Goal: Check status: Check status

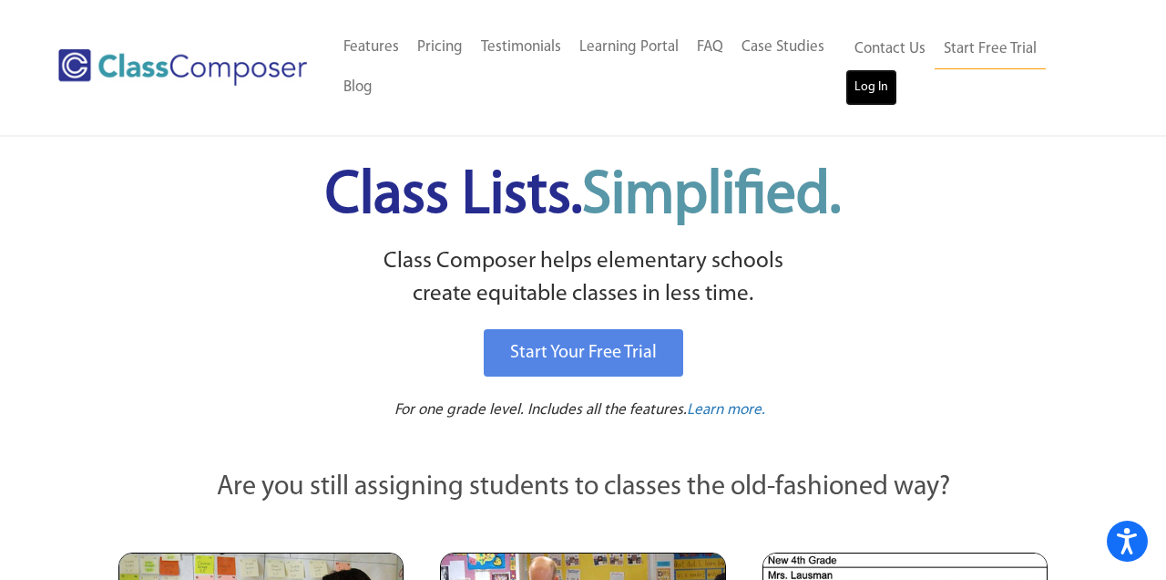
click at [867, 89] on link "Log In" at bounding box center [872, 87] width 52 height 36
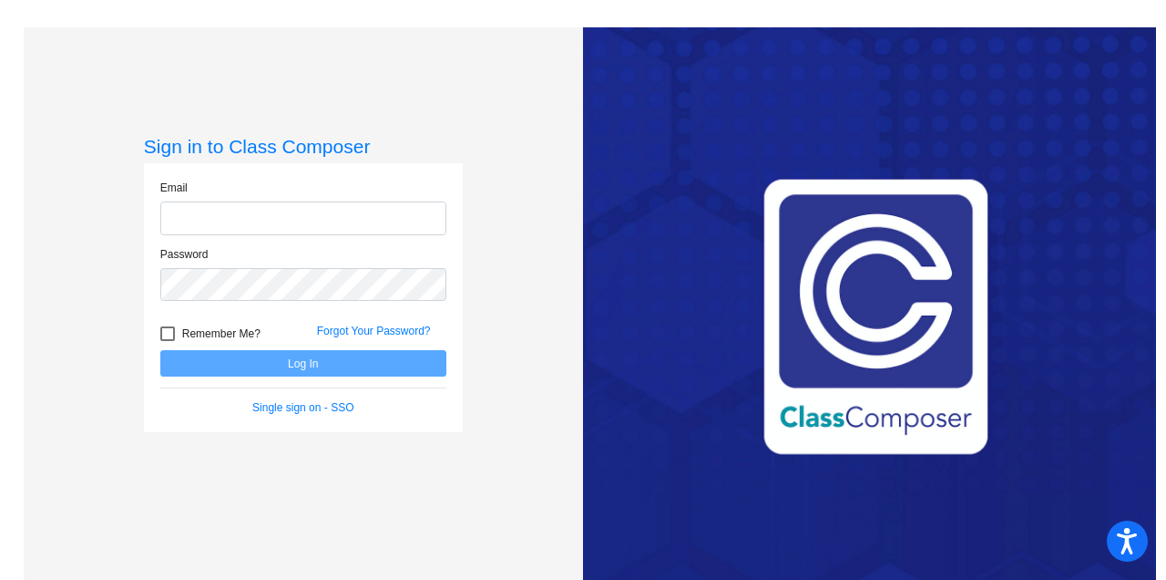
type input "[EMAIL_ADDRESS][DOMAIN_NAME]"
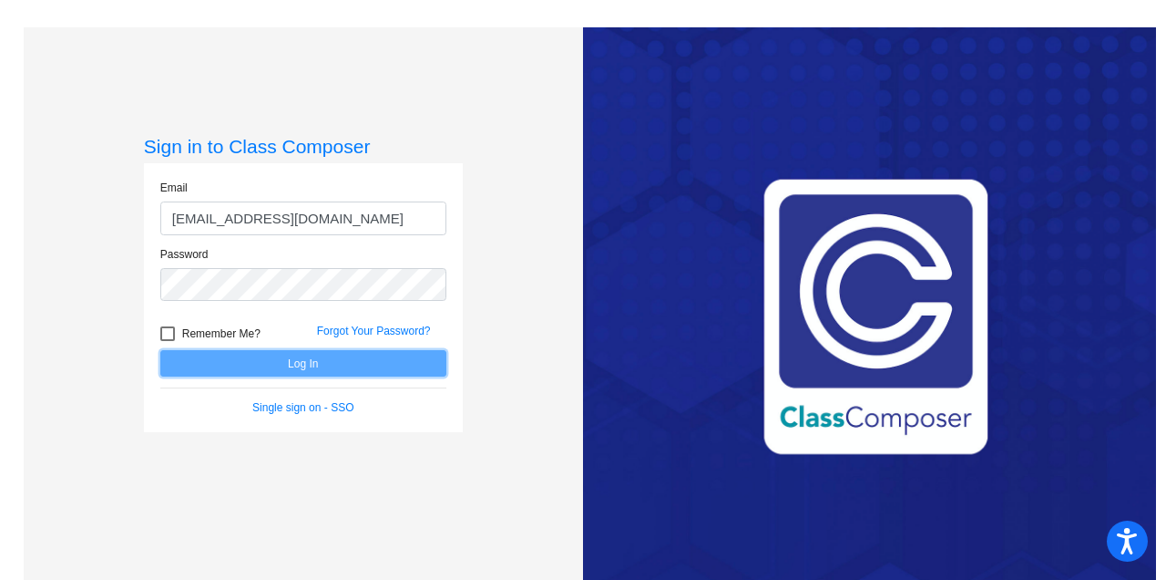
click at [269, 364] on button "Log In" at bounding box center [303, 363] width 286 height 26
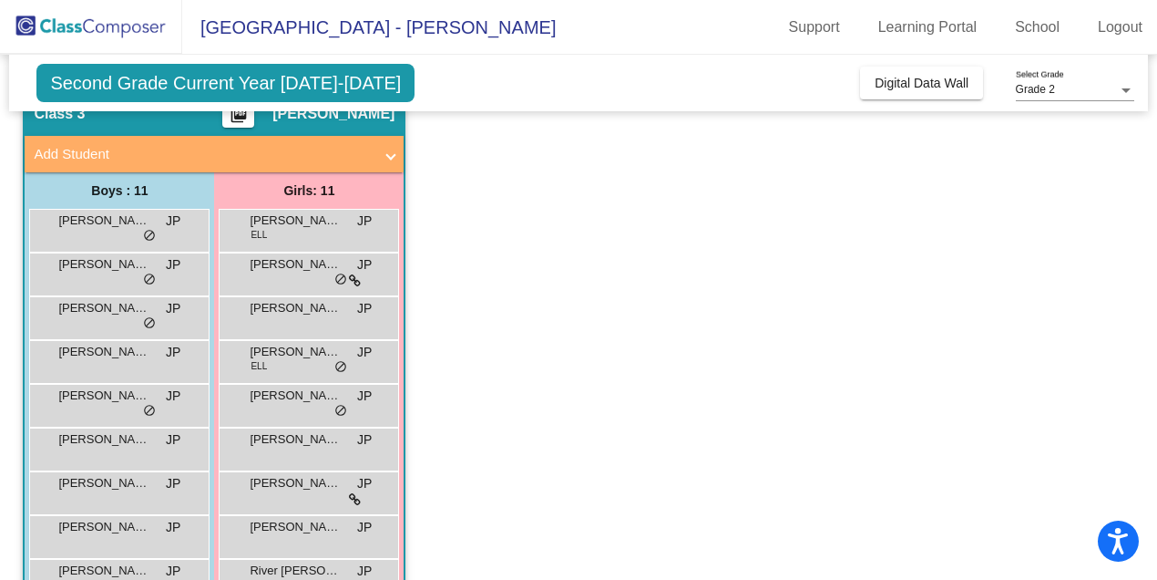
scroll to position [87, 0]
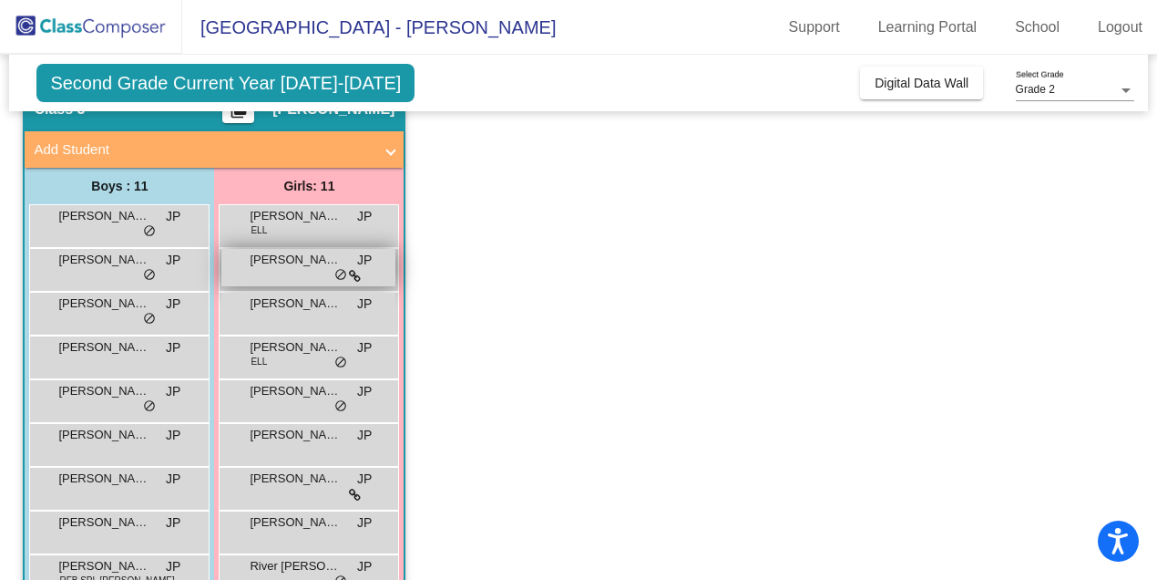
click at [291, 267] on span "[PERSON_NAME] [PERSON_NAME]" at bounding box center [295, 260] width 91 height 18
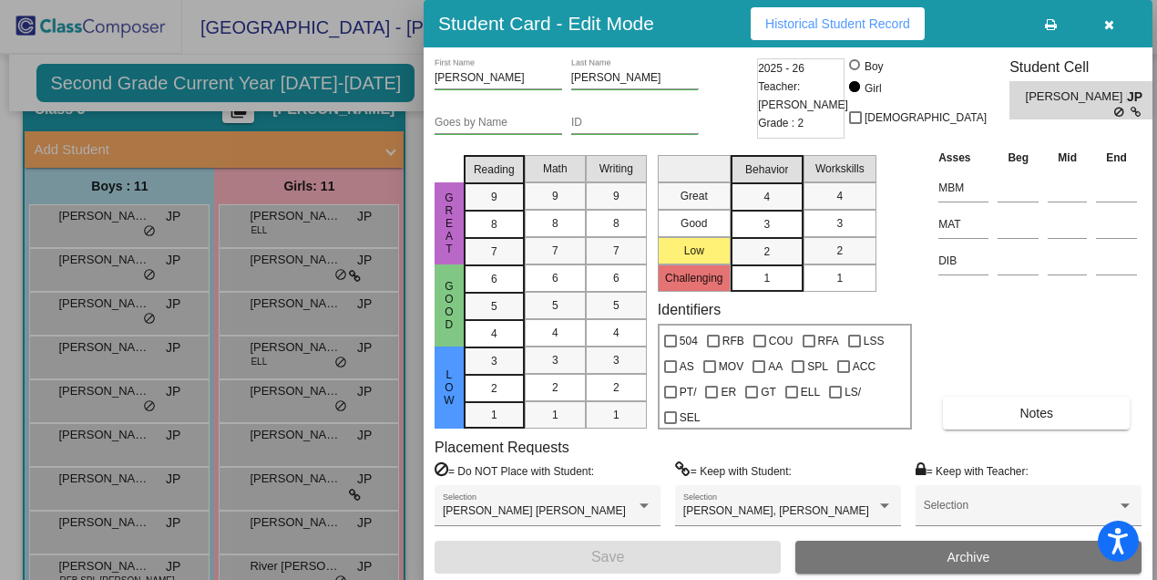
scroll to position [0, 0]
click at [1111, 22] on icon "button" at bounding box center [1109, 24] width 10 height 13
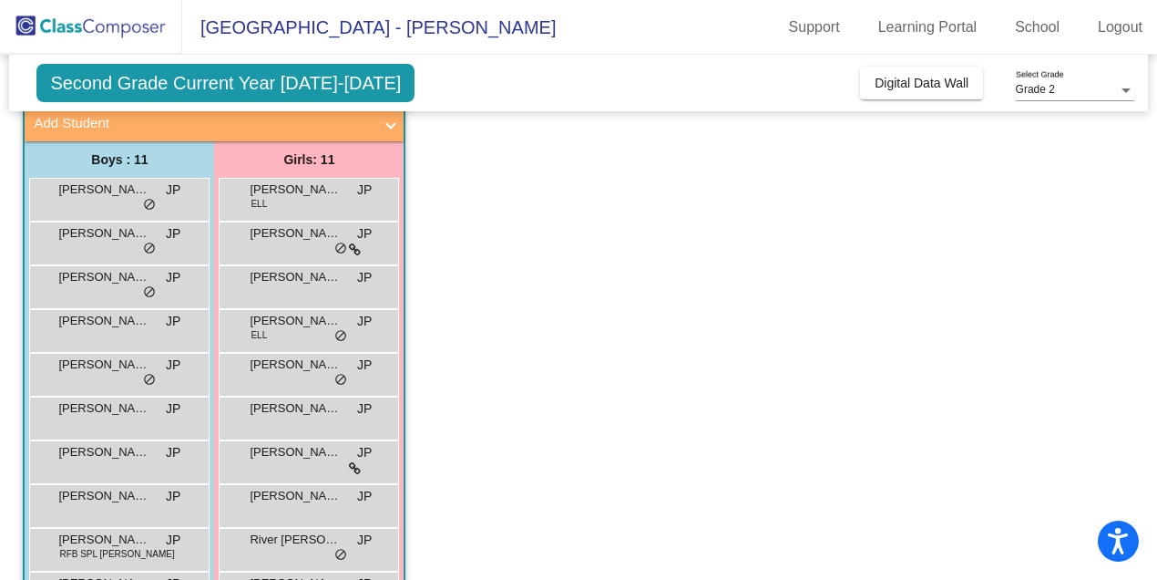
scroll to position [116, 0]
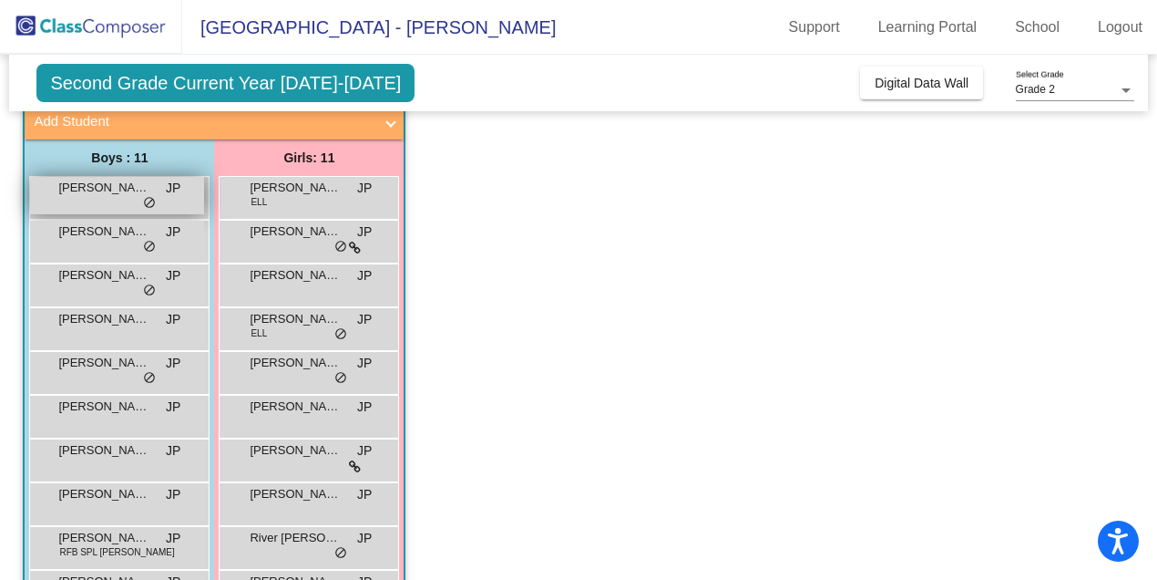
click at [107, 189] on span "[PERSON_NAME]" at bounding box center [103, 188] width 91 height 18
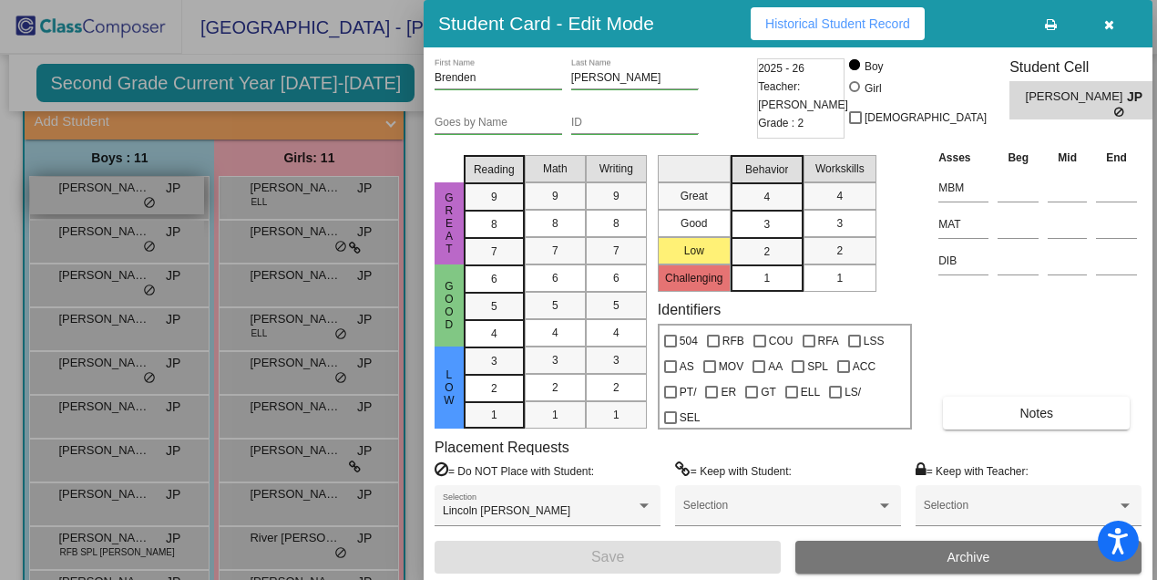
scroll to position [0, 0]
click at [1108, 29] on icon "button" at bounding box center [1109, 24] width 10 height 13
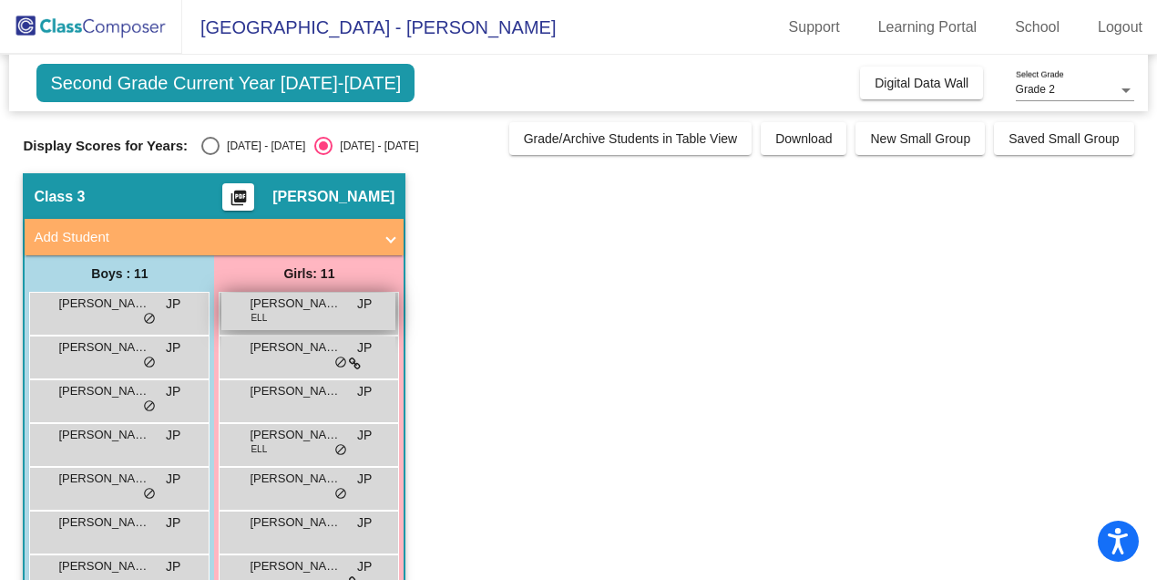
click at [286, 309] on span "[PERSON_NAME]" at bounding box center [295, 303] width 91 height 18
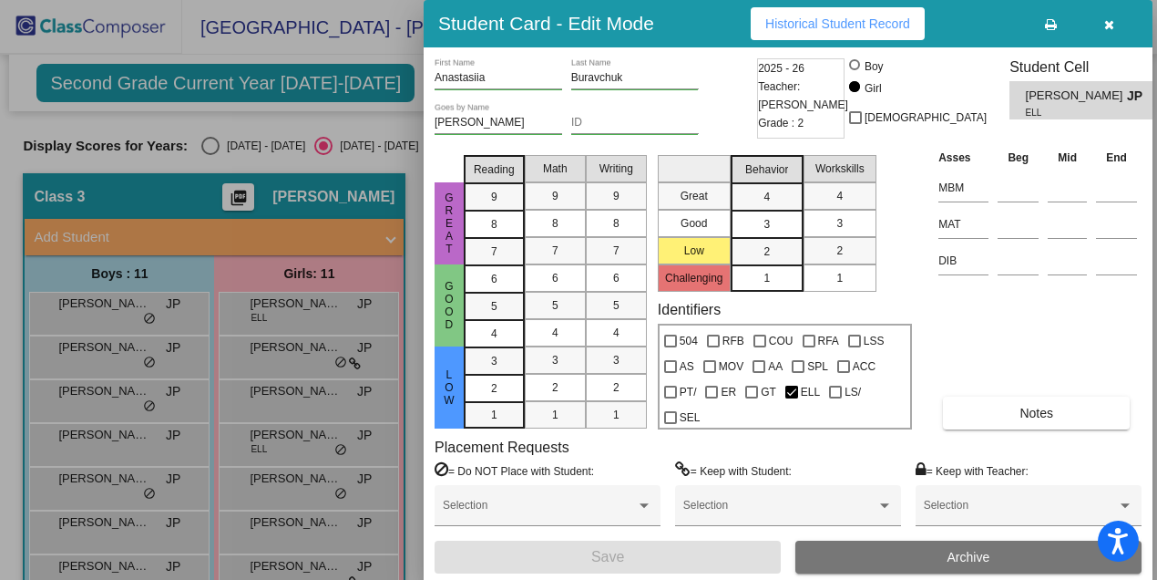
click at [872, 26] on span "Historical Student Record" at bounding box center [837, 23] width 145 height 15
click at [404, 393] on div at bounding box center [578, 290] width 1157 height 580
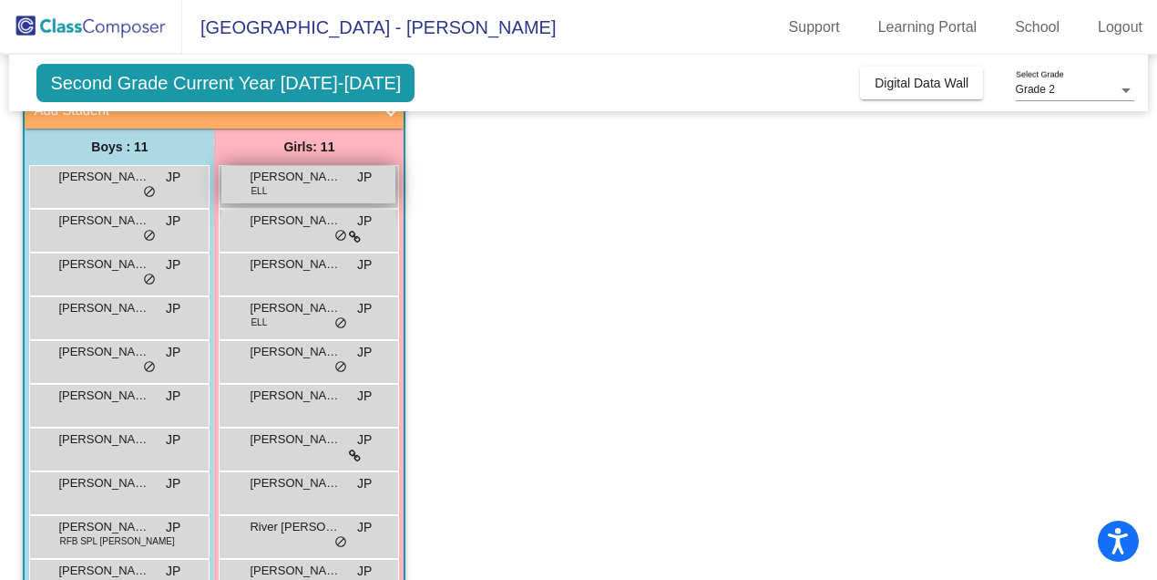
scroll to position [148, 0]
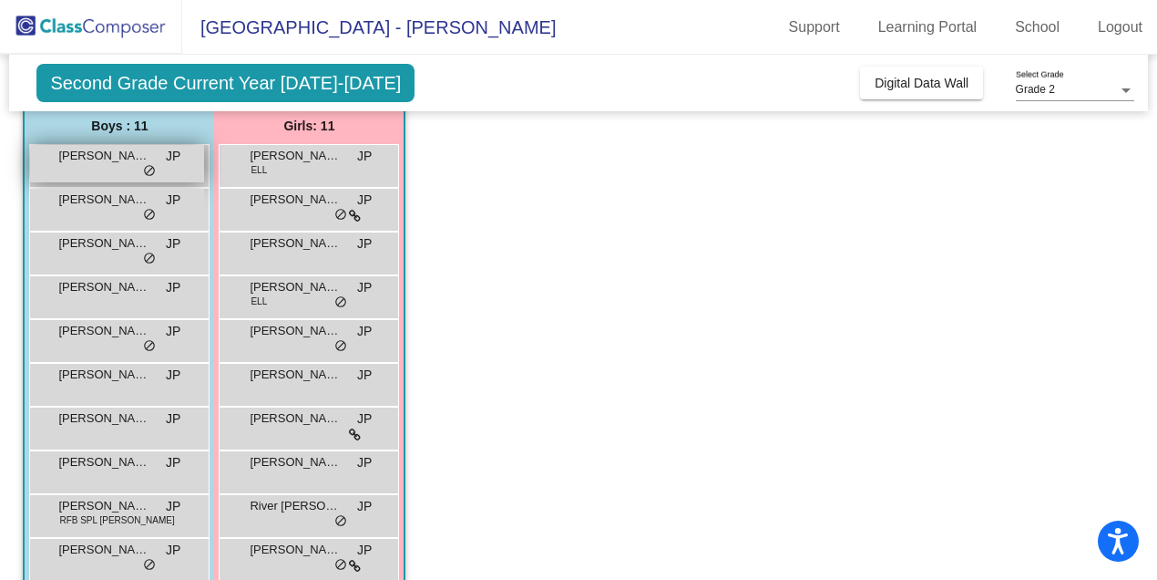
click at [103, 160] on span "[PERSON_NAME]" at bounding box center [103, 156] width 91 height 18
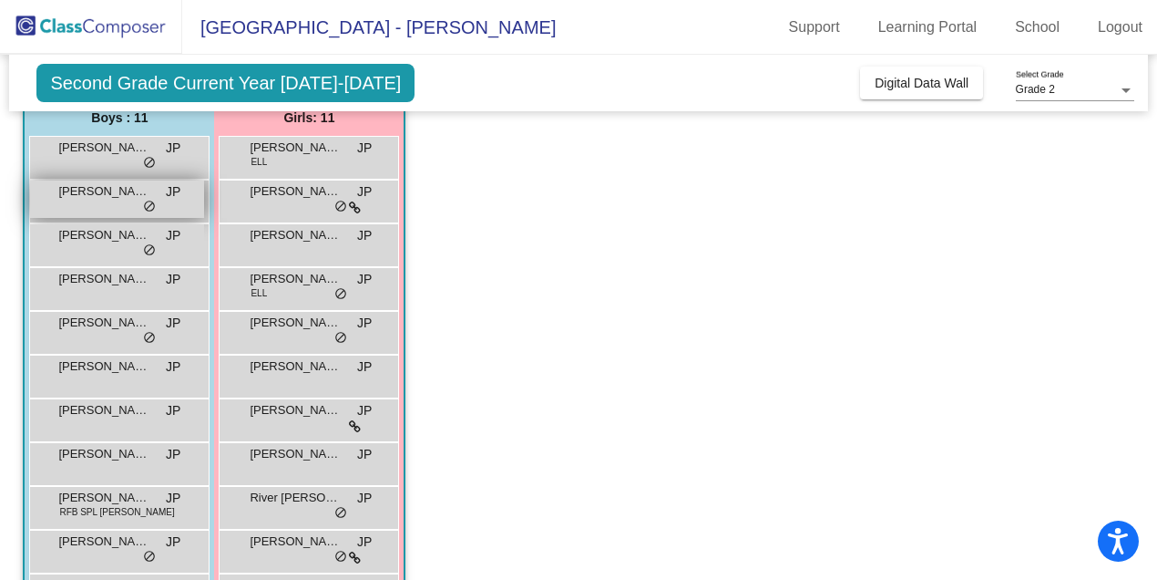
click at [121, 190] on span "[PERSON_NAME]" at bounding box center [103, 191] width 91 height 18
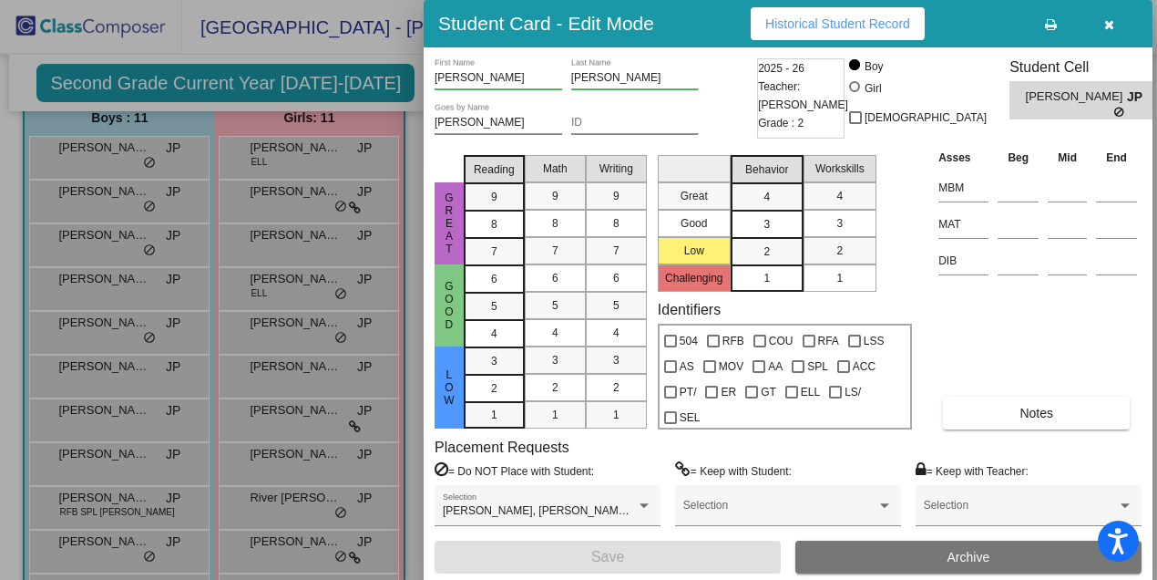
click at [796, 33] on button "Historical Student Record" at bounding box center [838, 23] width 174 height 33
click at [1109, 26] on icon "button" at bounding box center [1109, 24] width 10 height 13
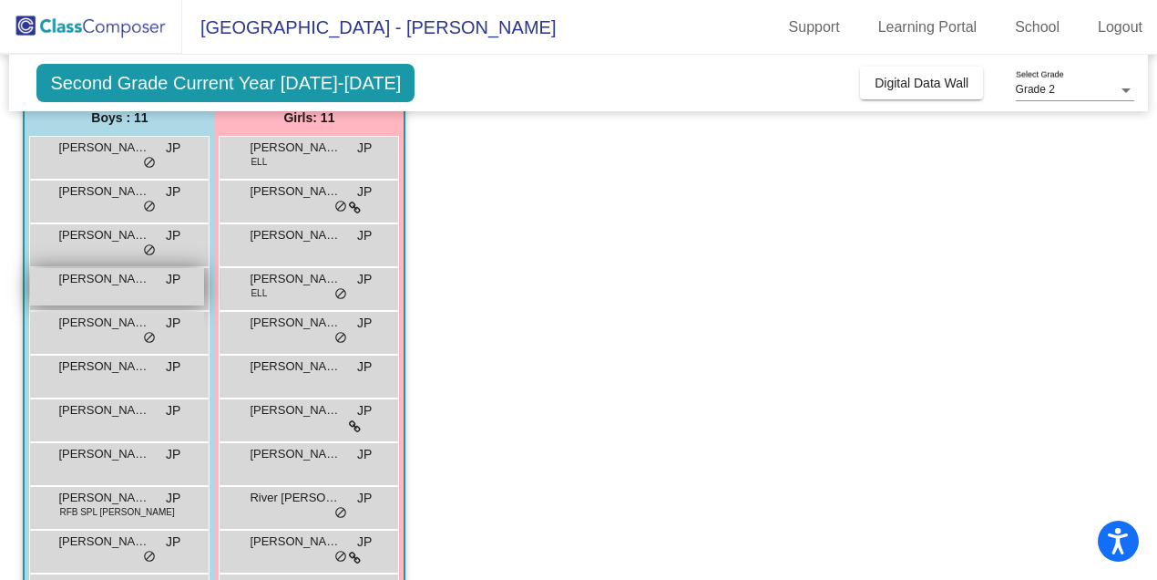
click at [122, 286] on span "[PERSON_NAME] [PERSON_NAME]" at bounding box center [103, 279] width 91 height 18
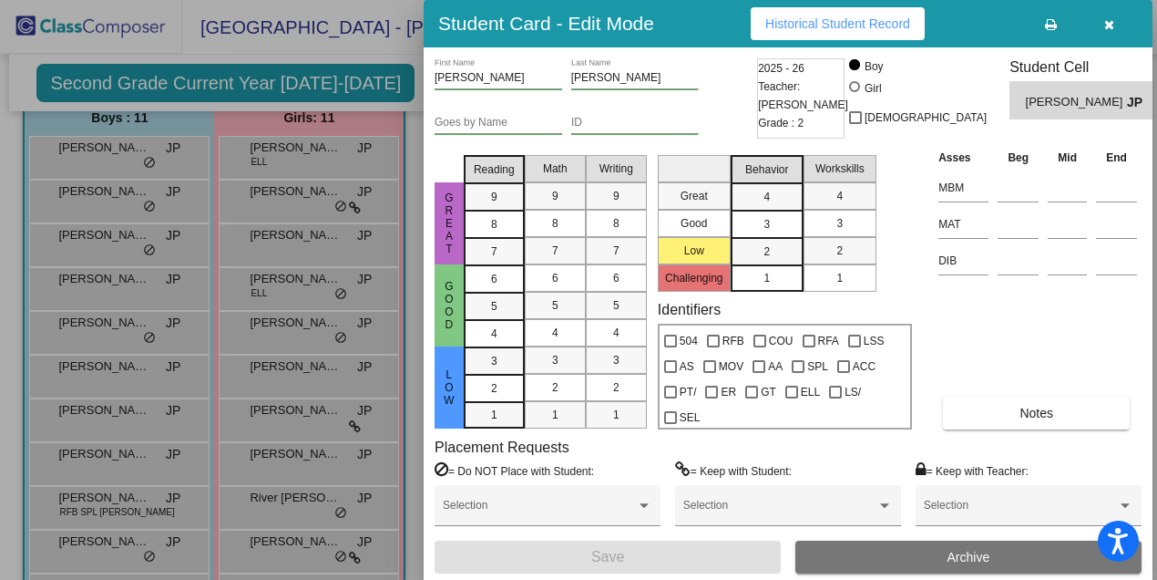
click at [128, 326] on div at bounding box center [578, 290] width 1157 height 580
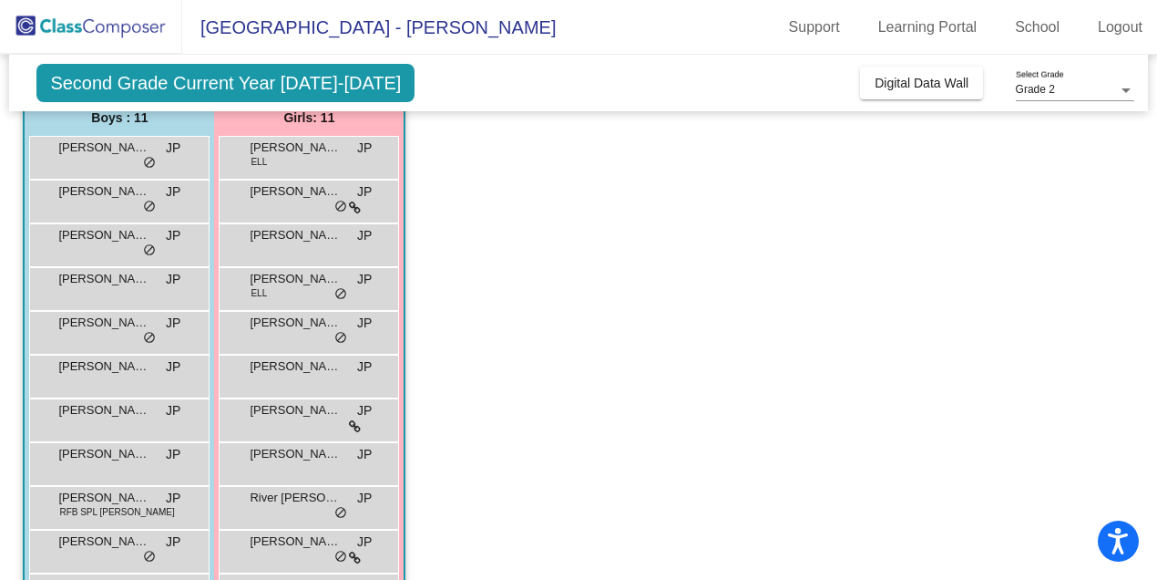
click at [128, 326] on span "[PERSON_NAME]" at bounding box center [103, 322] width 91 height 18
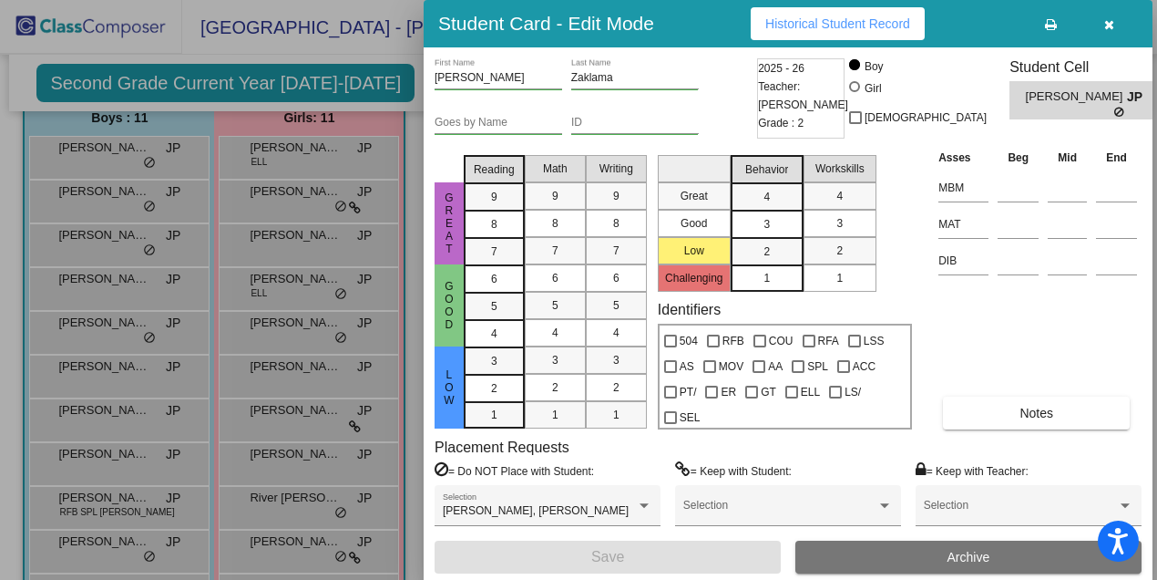
click at [120, 376] on div at bounding box center [578, 290] width 1157 height 580
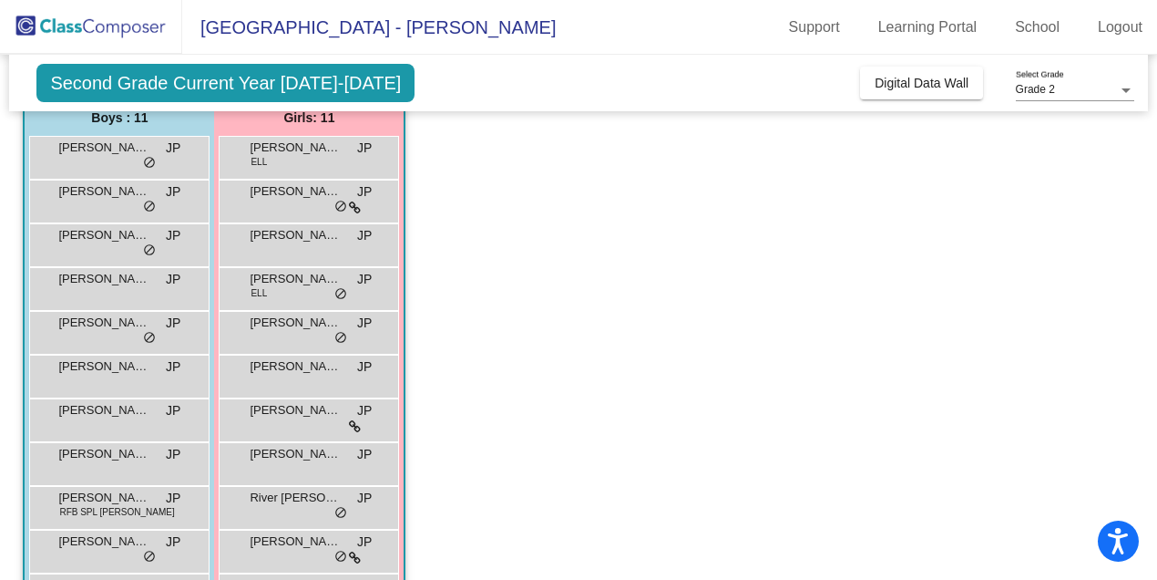
click at [120, 376] on div "[PERSON_NAME] lock do_not_disturb_alt" at bounding box center [117, 373] width 174 height 37
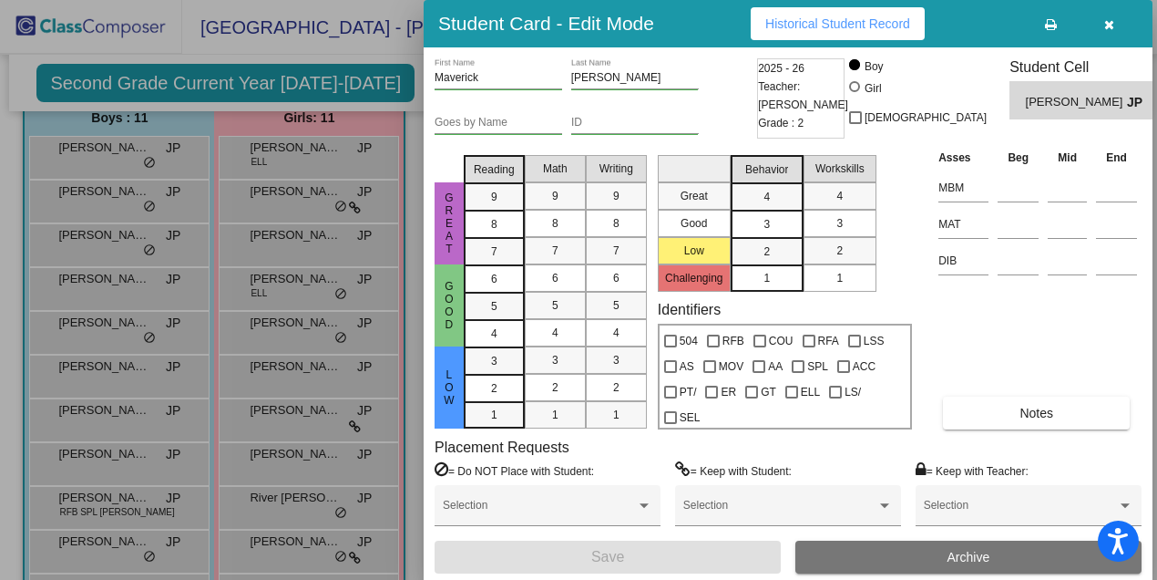
click at [102, 427] on div at bounding box center [578, 290] width 1157 height 580
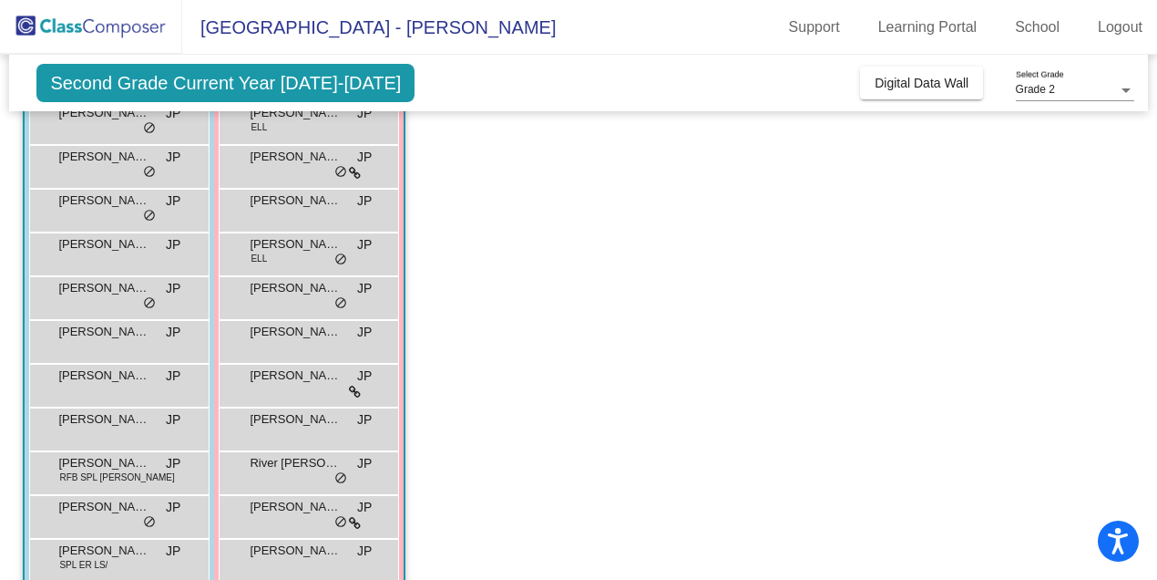
scroll to position [222, 0]
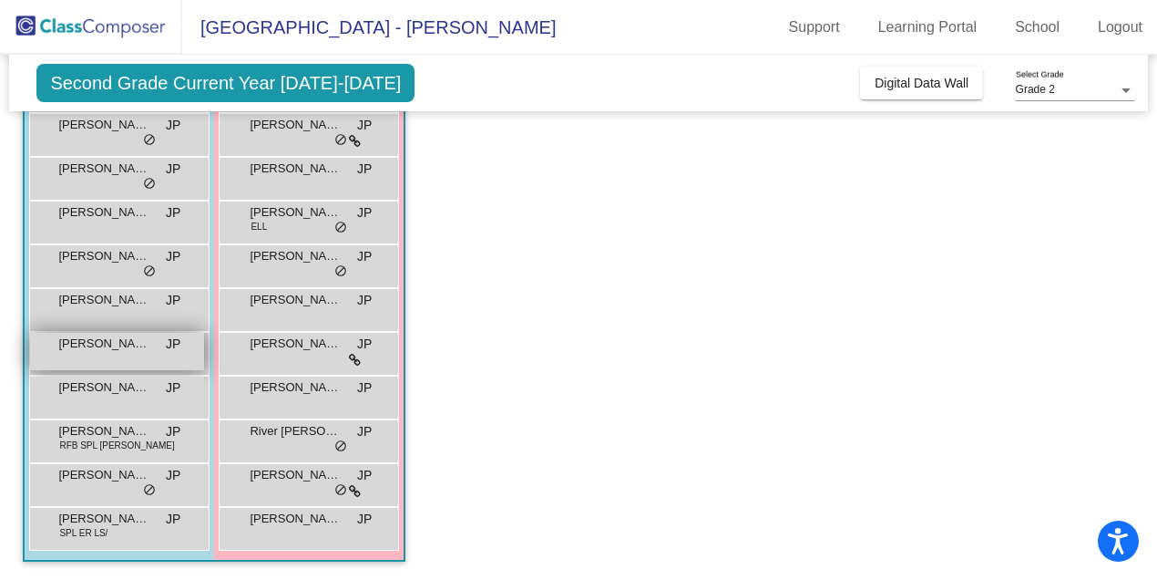
click at [113, 343] on span "[PERSON_NAME]" at bounding box center [103, 343] width 91 height 18
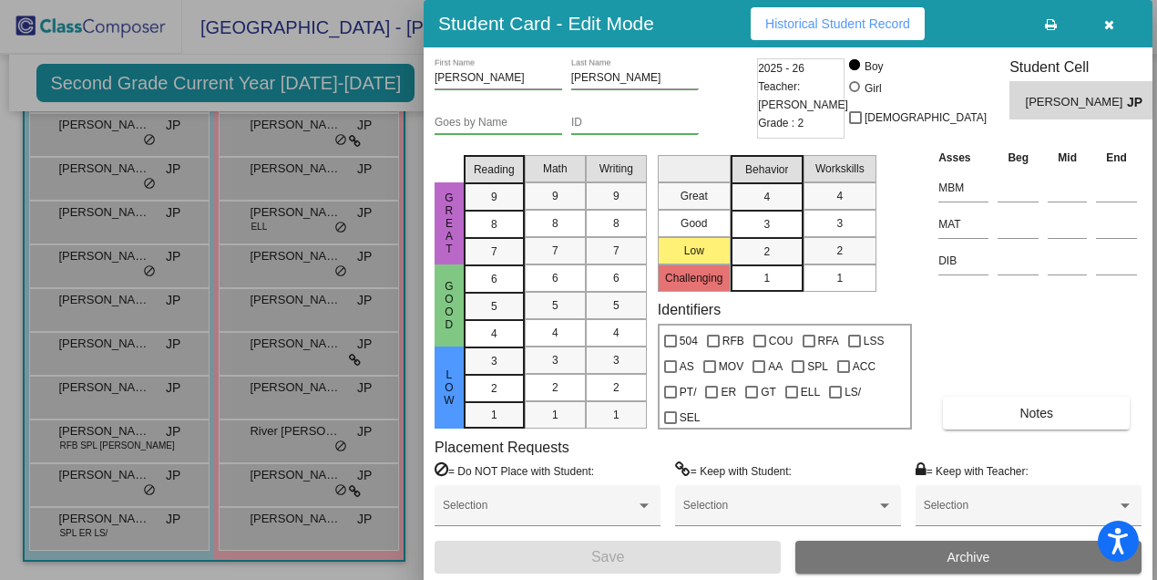
click at [847, 18] on span "Historical Student Record" at bounding box center [837, 23] width 145 height 15
click at [117, 438] on div at bounding box center [578, 290] width 1157 height 580
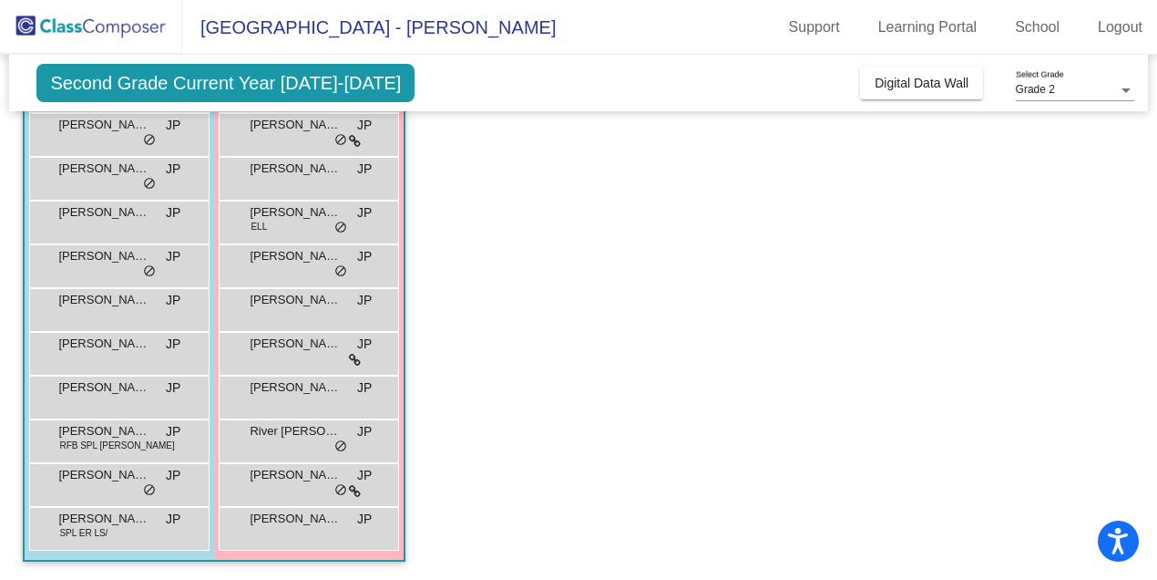
click at [117, 438] on span "RFB SPL [PERSON_NAME]" at bounding box center [116, 445] width 115 height 14
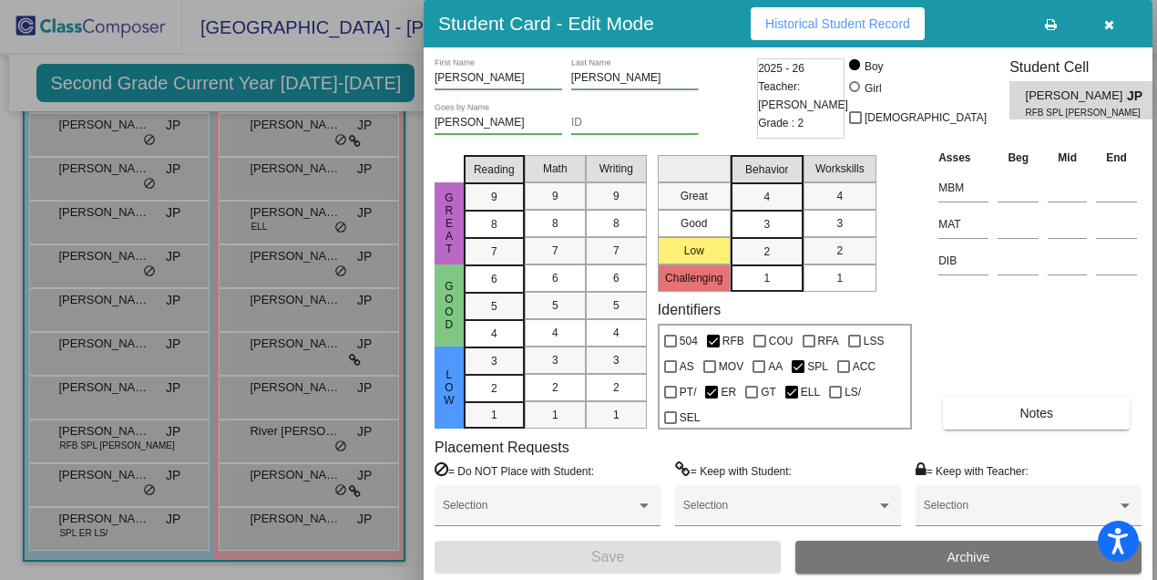
scroll to position [0, 0]
click at [310, 250] on div at bounding box center [578, 290] width 1157 height 580
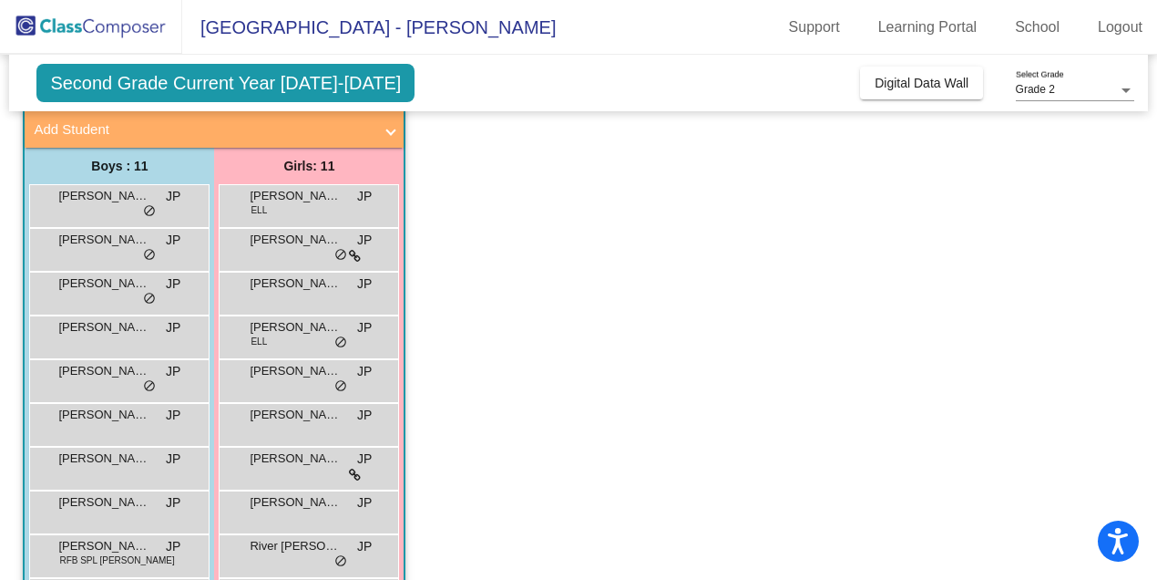
scroll to position [113, 0]
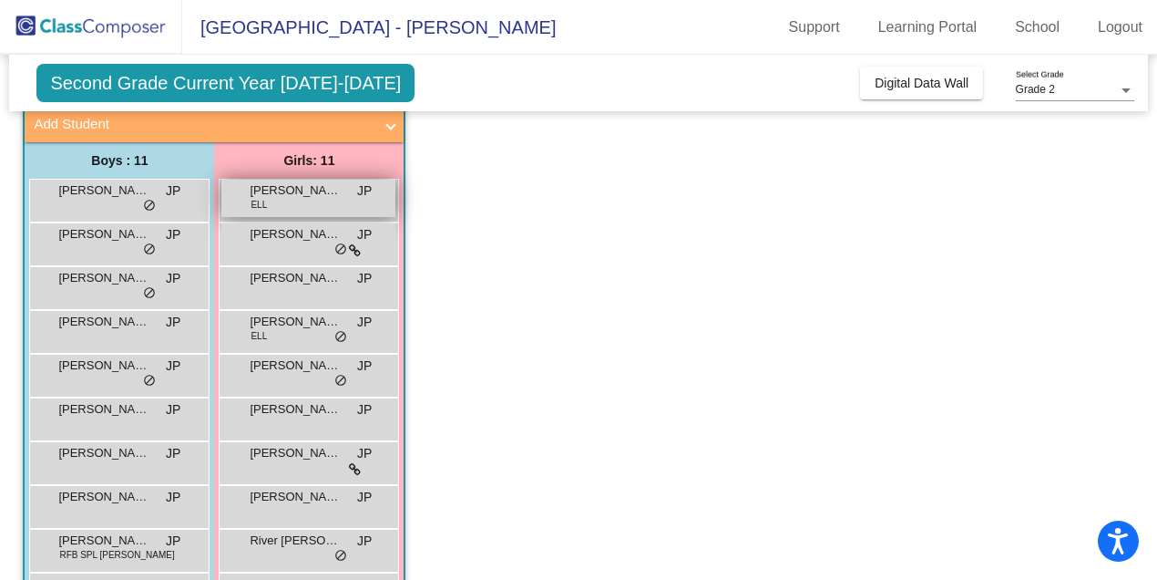
click at [311, 197] on span "[PERSON_NAME]" at bounding box center [295, 190] width 91 height 18
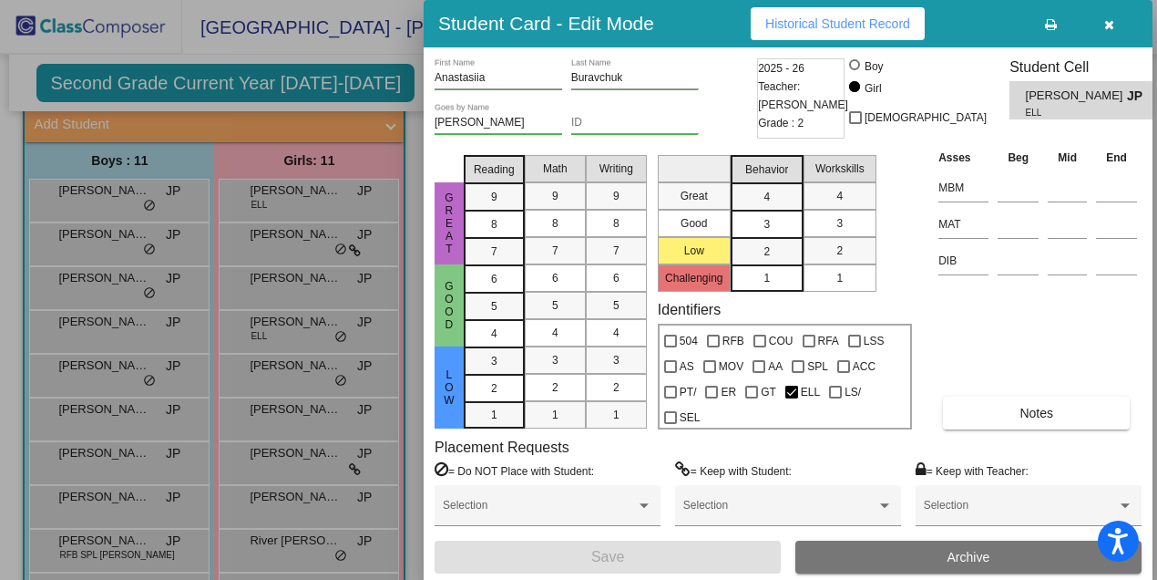
scroll to position [0, 0]
click at [352, 314] on div at bounding box center [578, 290] width 1157 height 580
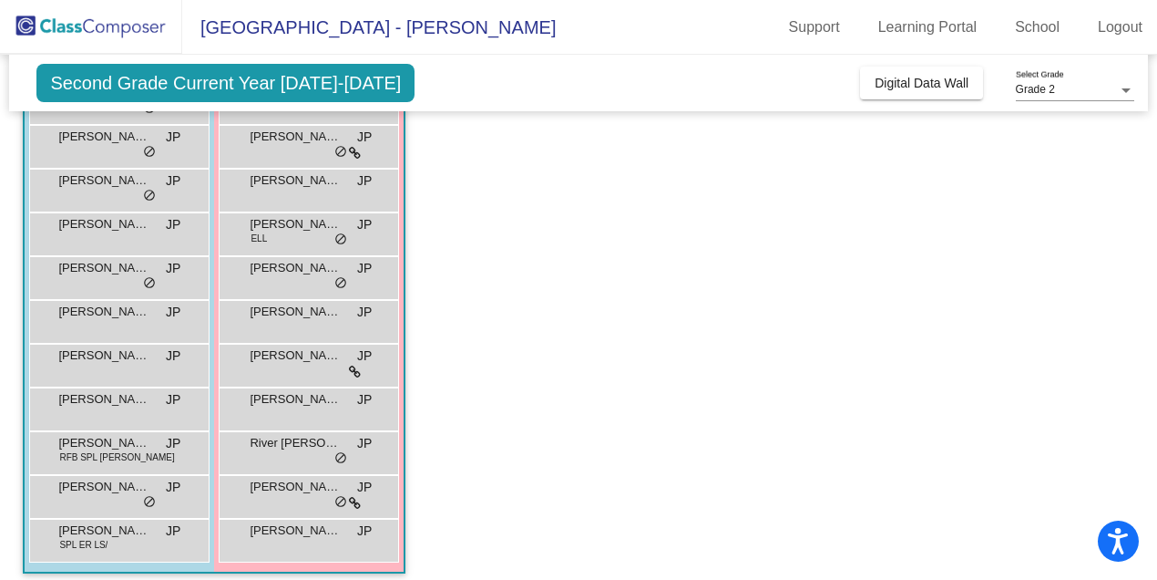
scroll to position [222, 0]
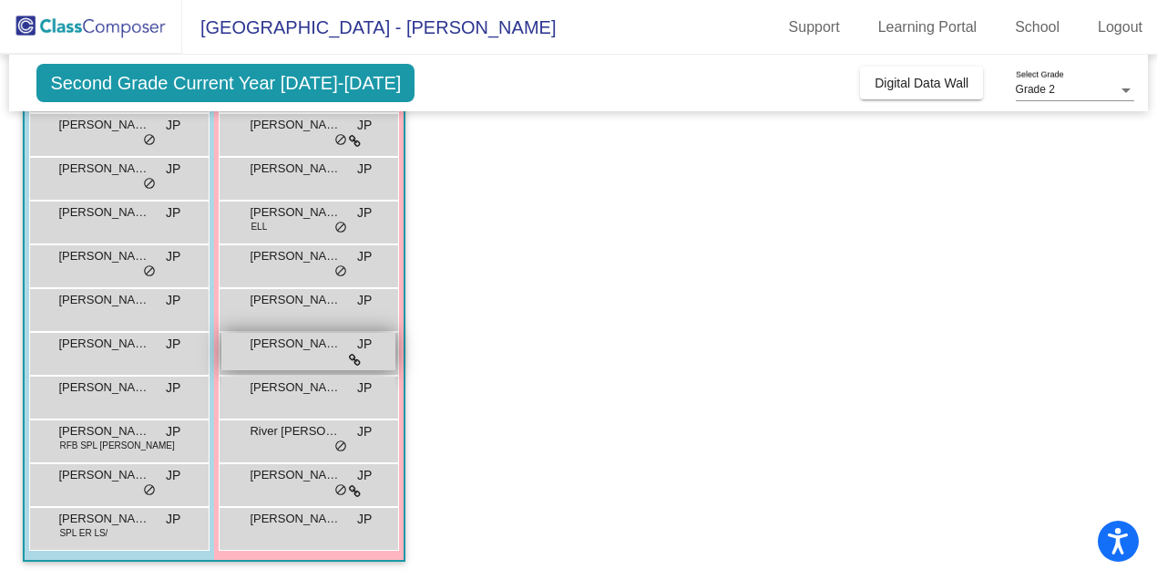
click at [305, 354] on div "Fechi Igbo JP lock do_not_disturb_alt" at bounding box center [308, 351] width 174 height 37
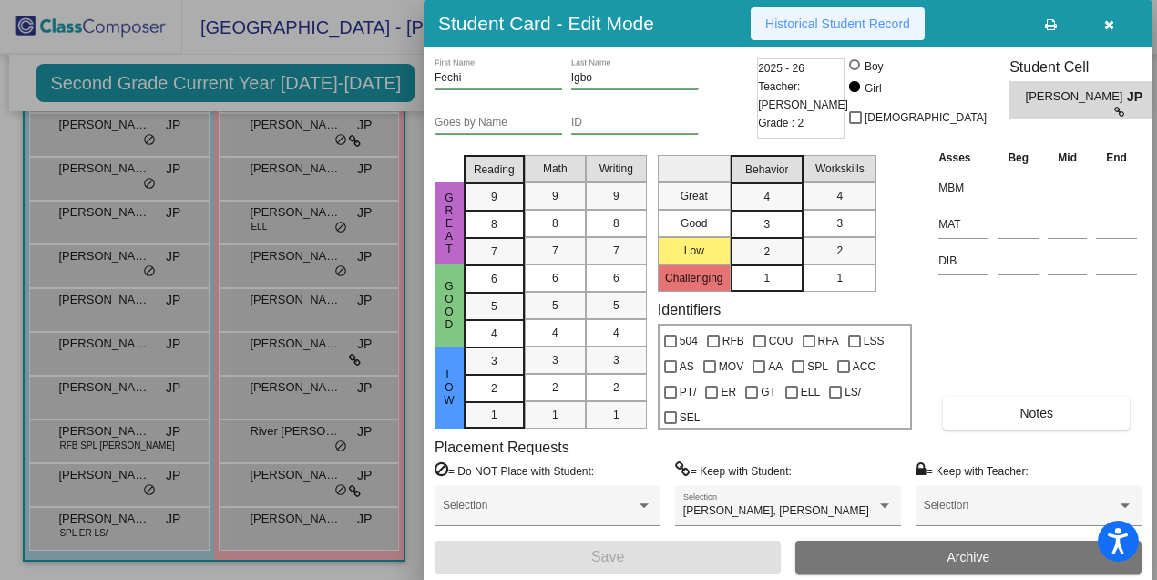
click at [865, 29] on span "Historical Student Record" at bounding box center [837, 23] width 145 height 15
click at [411, 206] on div at bounding box center [578, 290] width 1157 height 580
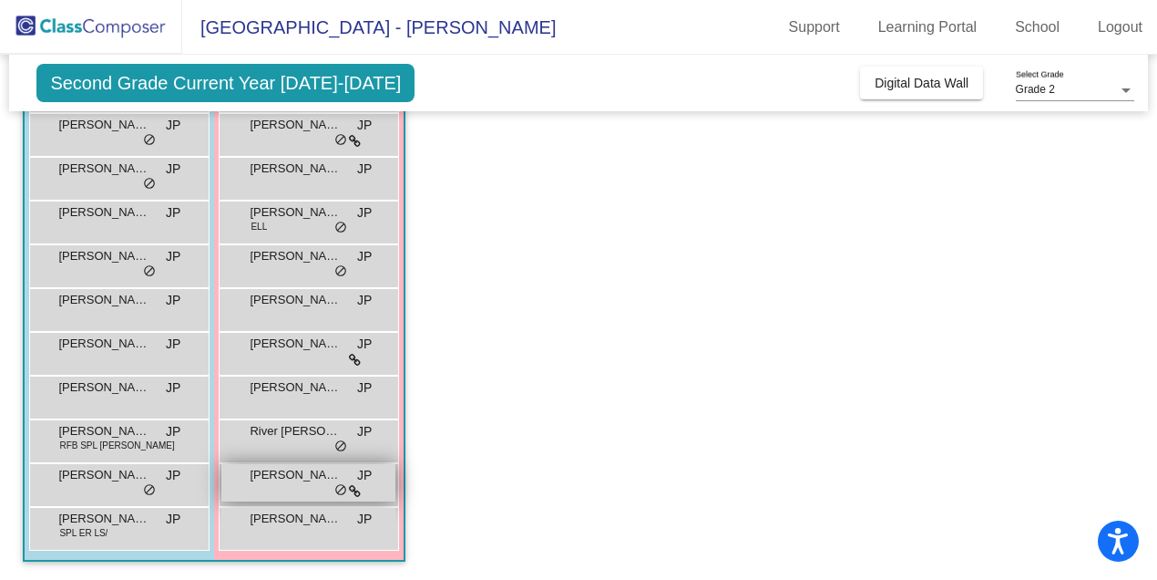
click at [311, 484] on div "[PERSON_NAME] JP lock do_not_disturb_alt" at bounding box center [308, 482] width 174 height 37
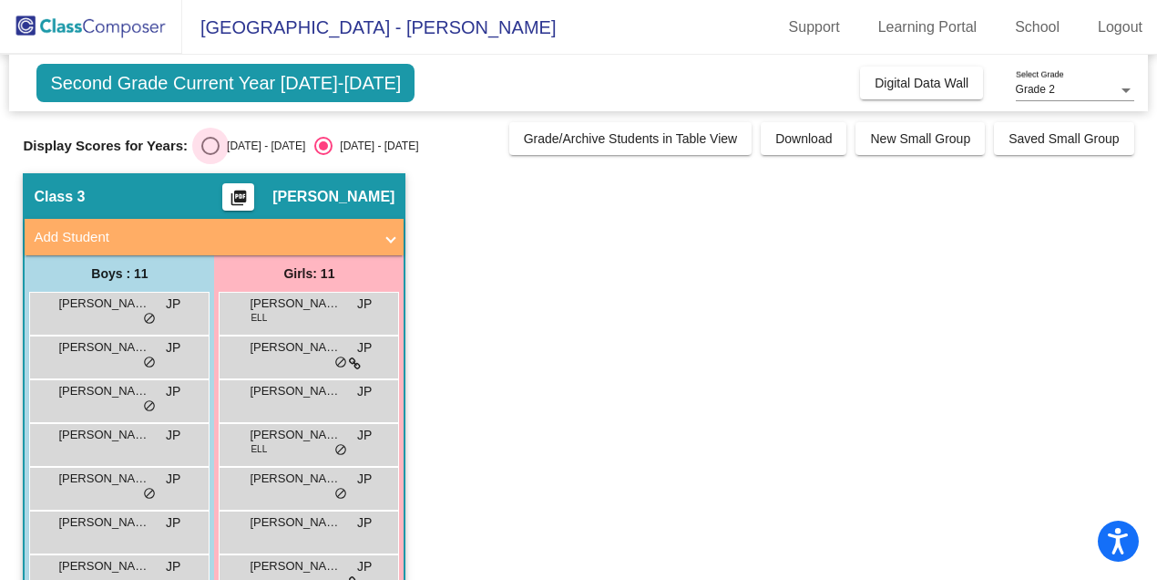
click at [210, 146] on div "Select an option" at bounding box center [210, 146] width 18 height 18
click at [210, 155] on input "[DATE] - [DATE]" at bounding box center [210, 155] width 1 height 1
radio input "true"
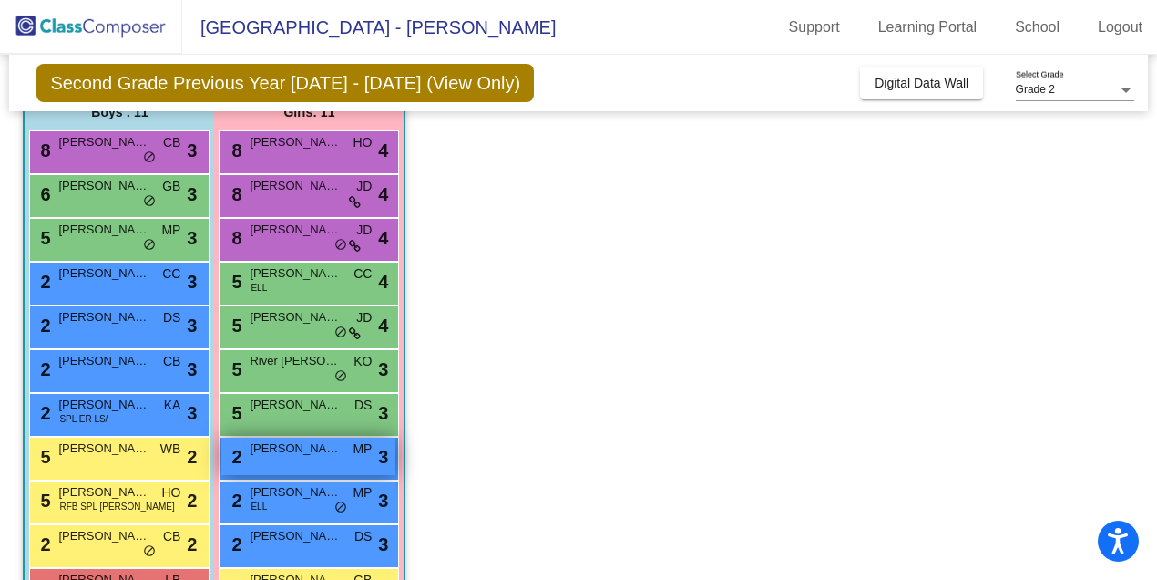
scroll to position [174, 0]
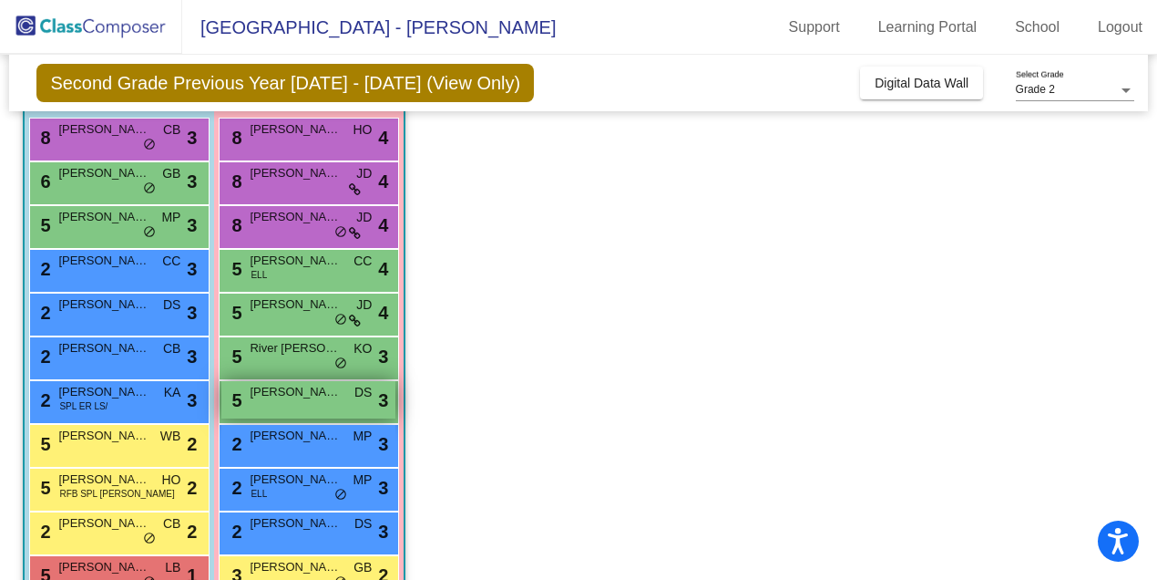
click at [323, 395] on span "[PERSON_NAME]" at bounding box center [295, 392] width 91 height 18
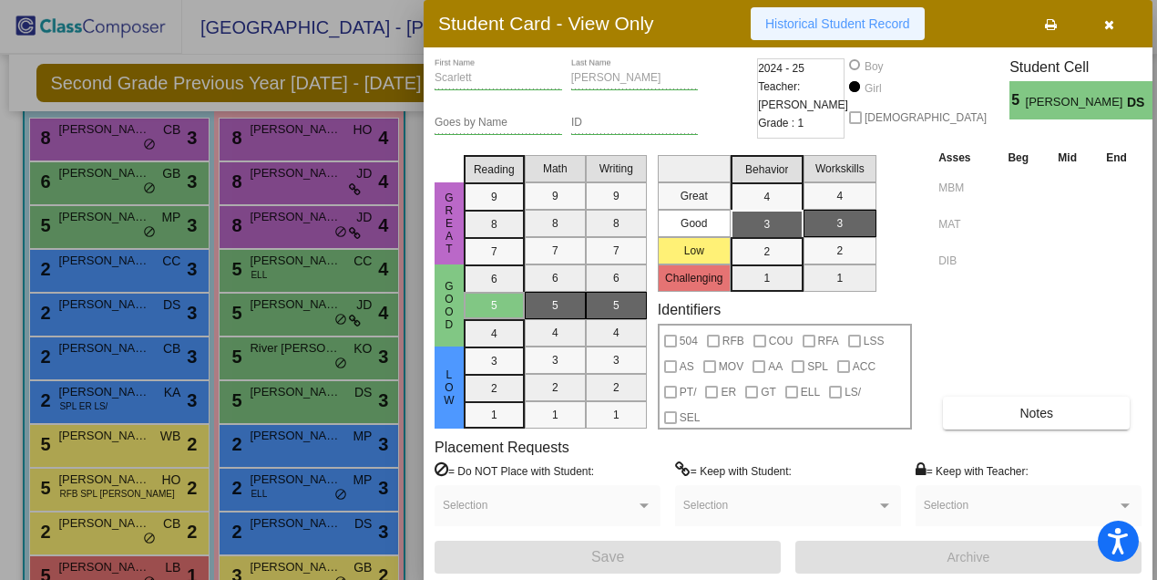
click at [818, 27] on span "Historical Student Record" at bounding box center [837, 23] width 145 height 15
click at [1107, 24] on icon "button" at bounding box center [1109, 24] width 10 height 13
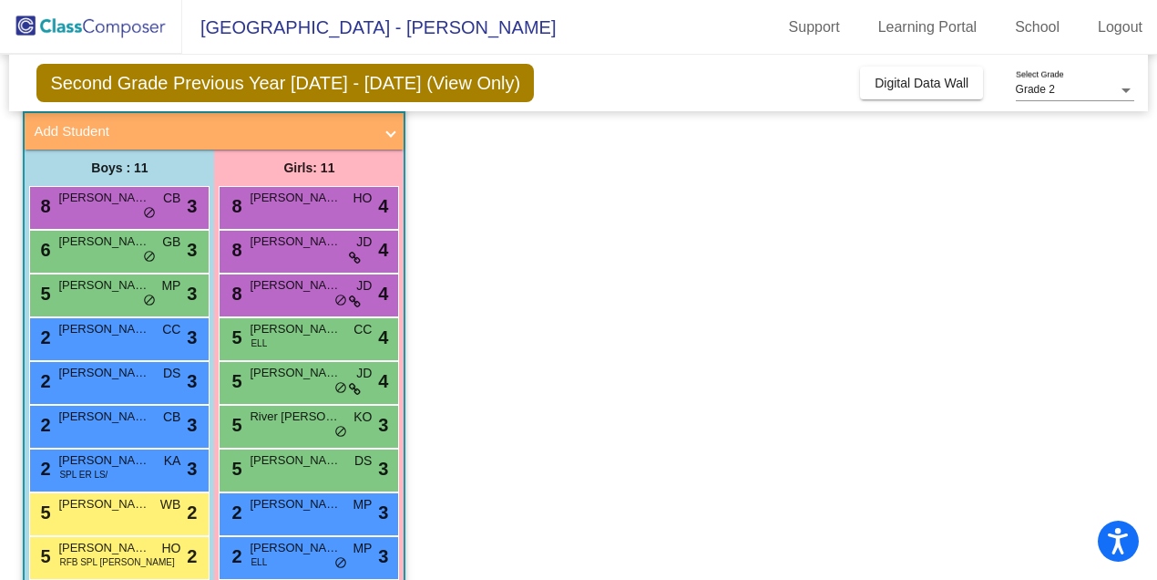
scroll to position [95, 0]
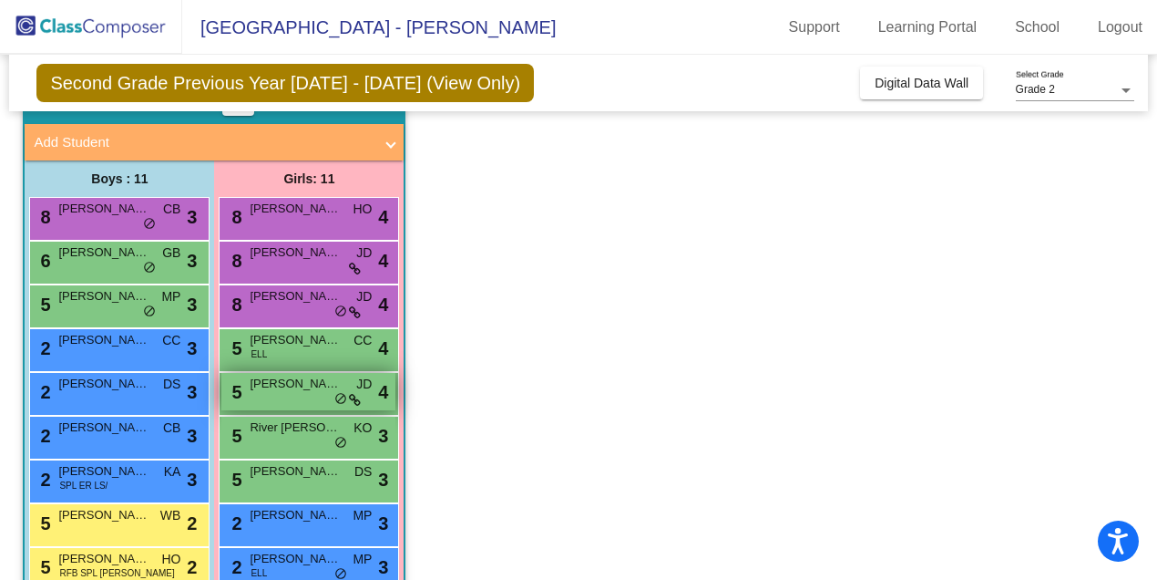
click at [309, 387] on span "[PERSON_NAME] [PERSON_NAME]" at bounding box center [295, 384] width 91 height 18
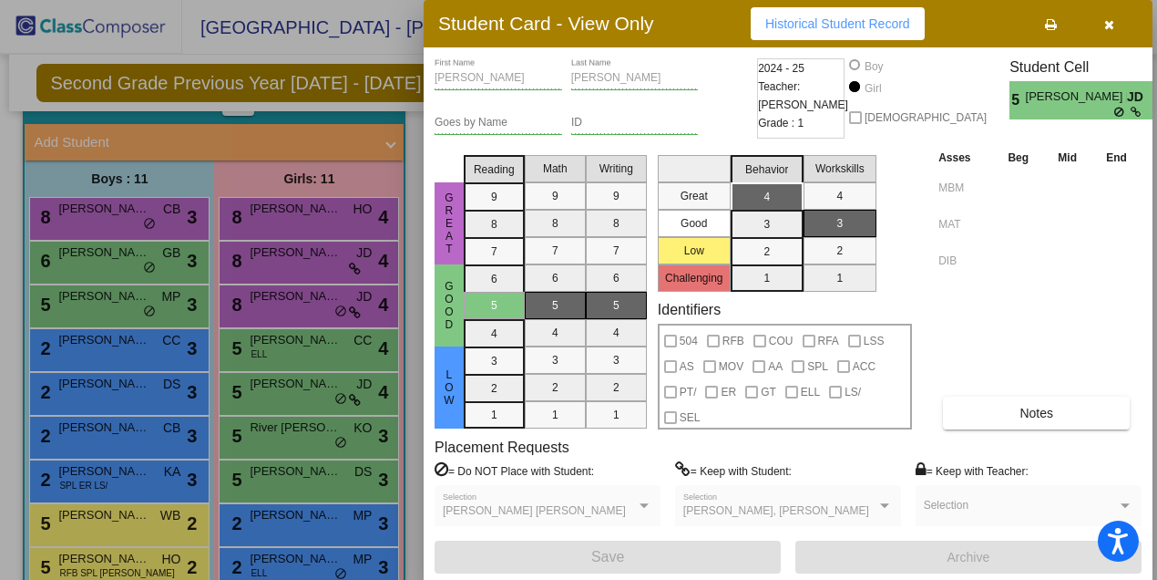
scroll to position [0, 0]
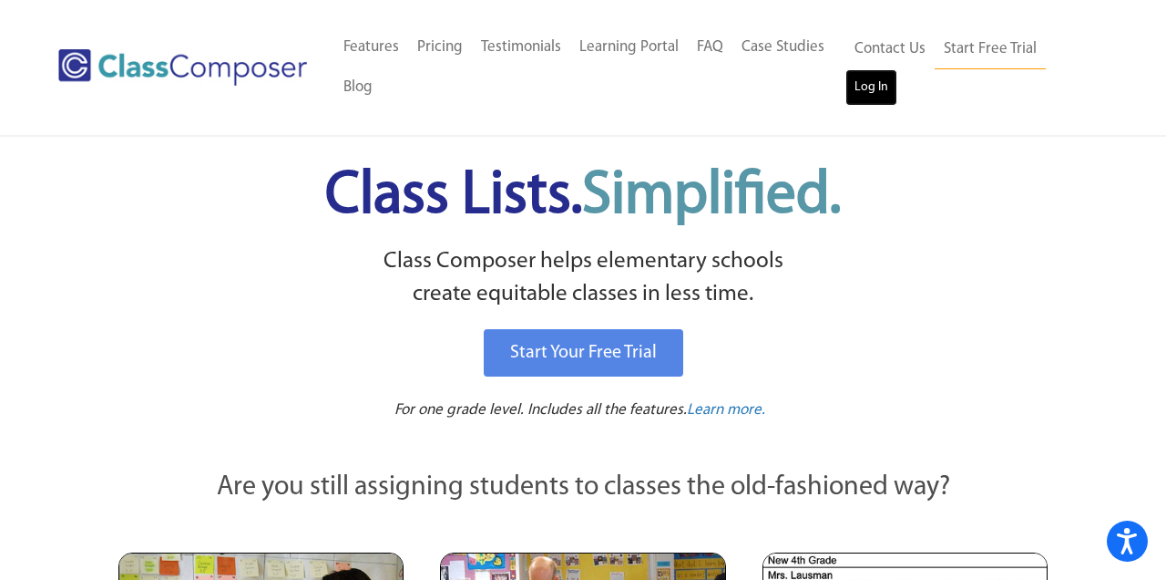
click at [869, 98] on link "Log In" at bounding box center [872, 87] width 52 height 36
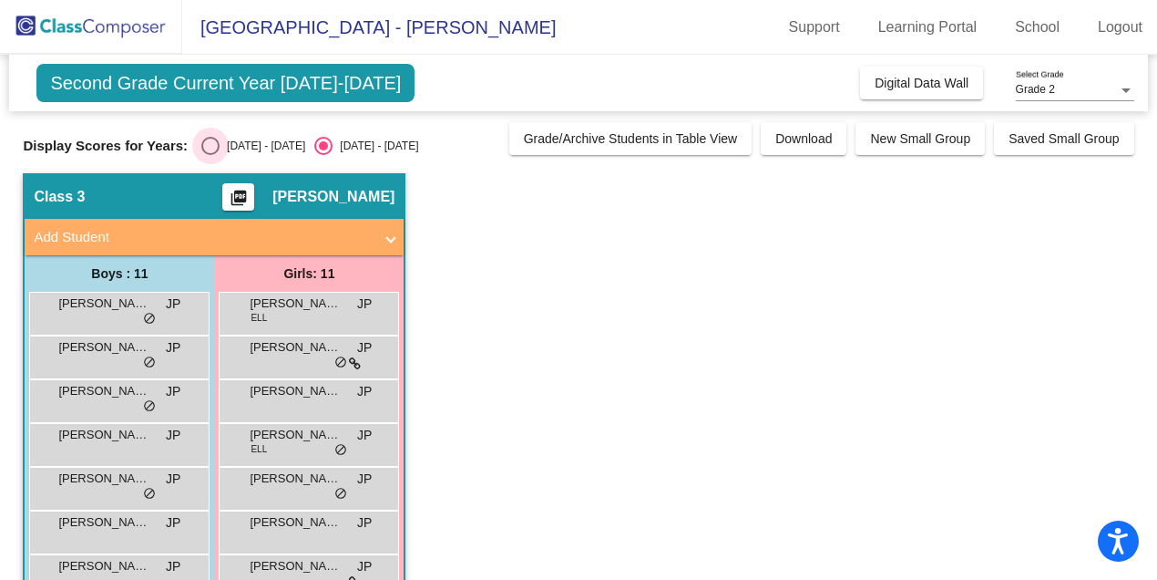
click at [206, 148] on div "Select an option" at bounding box center [210, 146] width 18 height 18
click at [210, 155] on input "[DATE] - [DATE]" at bounding box center [210, 155] width 1 height 1
radio input "true"
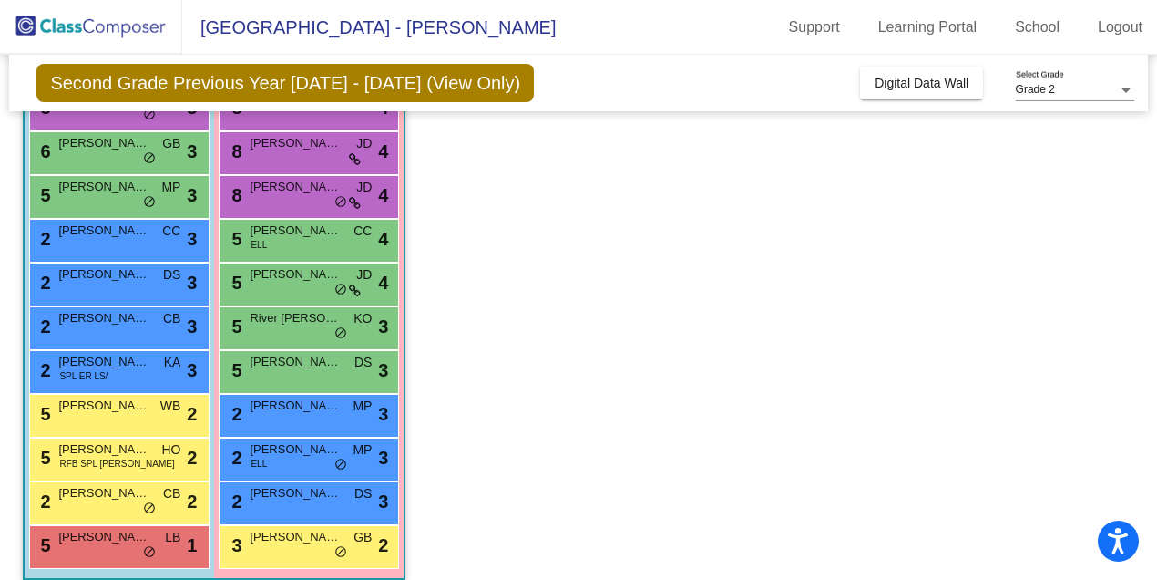
scroll to position [222, 0]
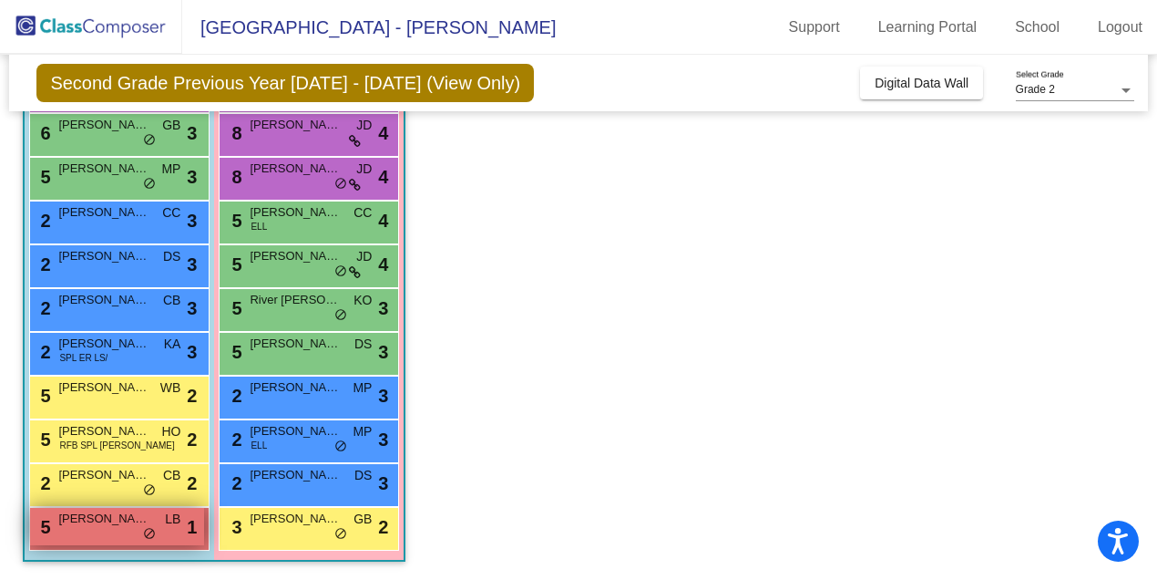
click at [104, 523] on span "[PERSON_NAME]" at bounding box center [103, 518] width 91 height 18
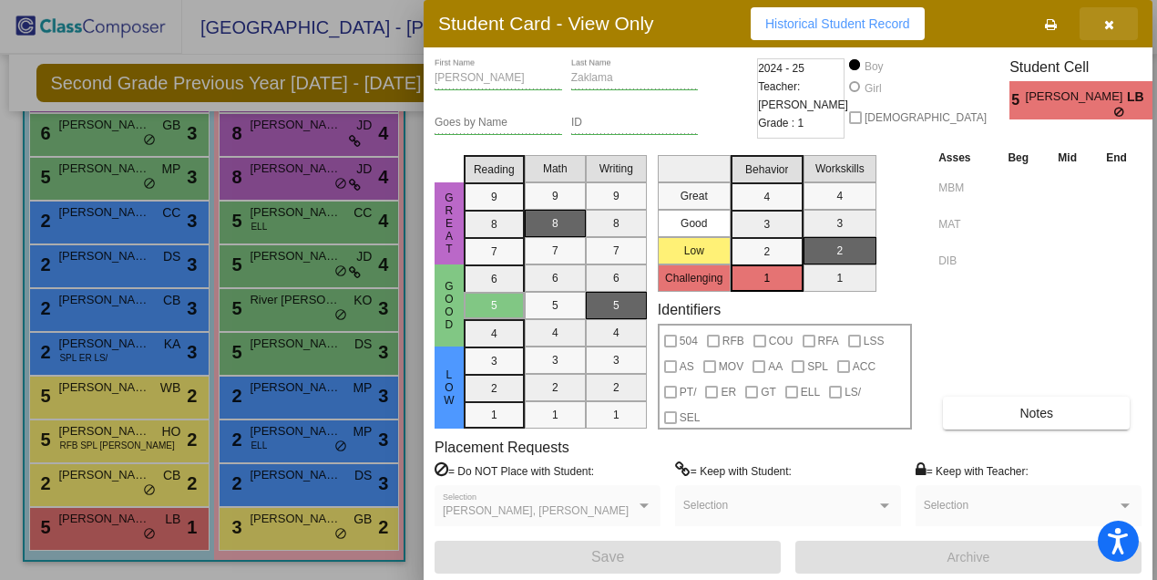
click at [1109, 24] on icon "button" at bounding box center [1109, 24] width 10 height 13
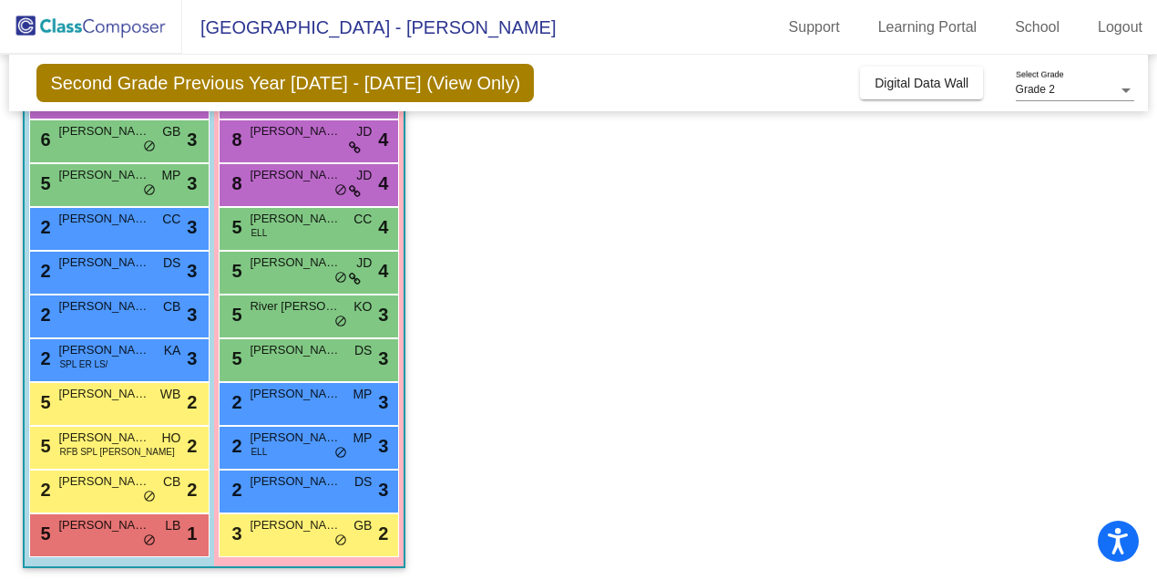
scroll to position [0, 0]
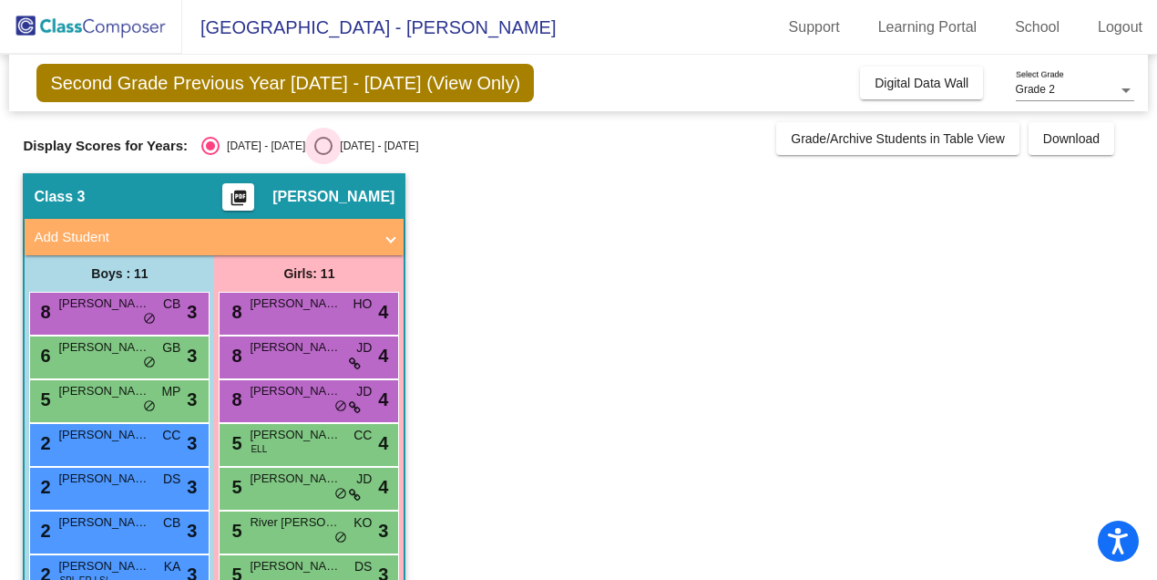
click at [314, 147] on div "Select an option" at bounding box center [323, 146] width 18 height 18
click at [323, 155] on input "[DATE] - [DATE]" at bounding box center [323, 155] width 1 height 1
radio input "true"
